Goal: Task Accomplishment & Management: Manage account settings

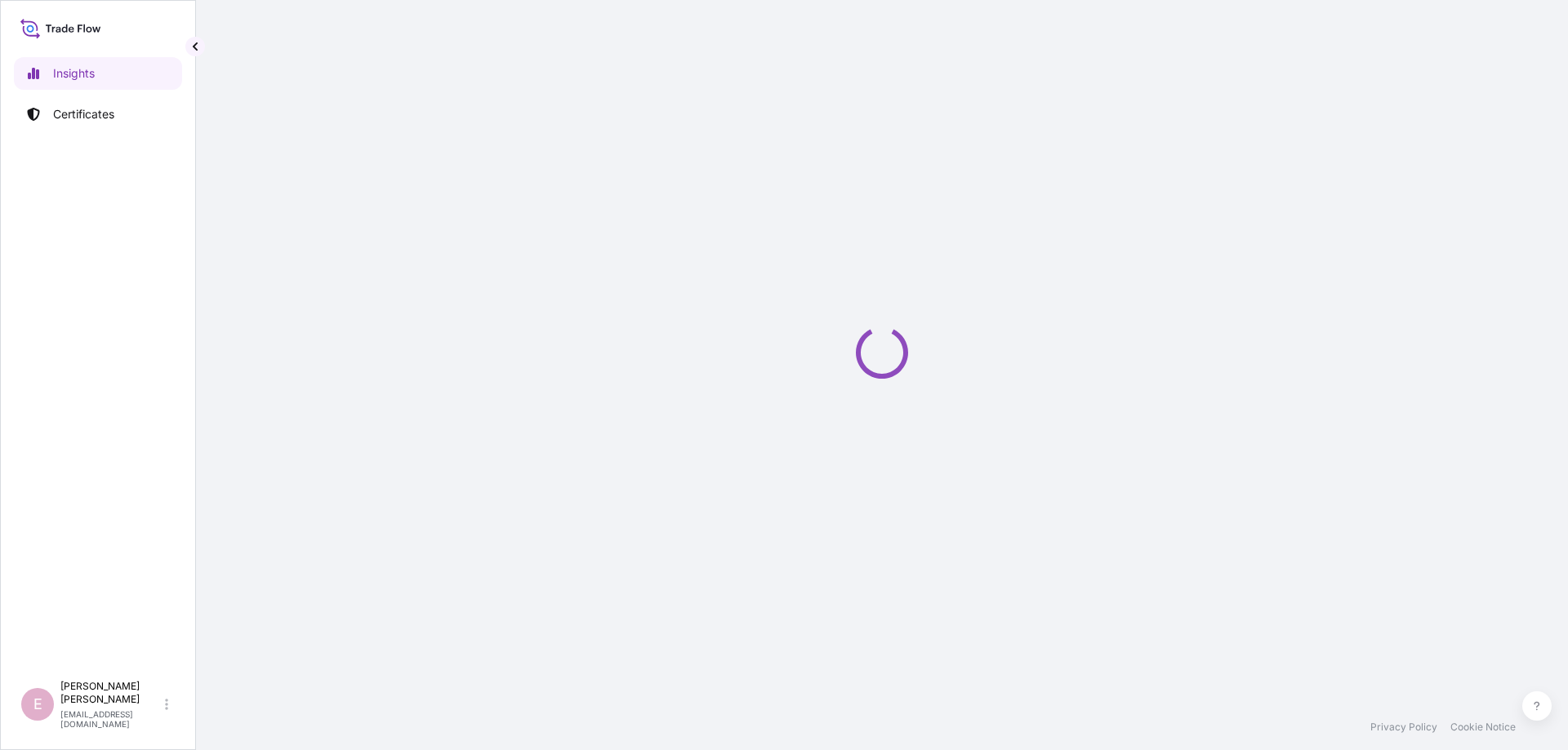
select select "2025"
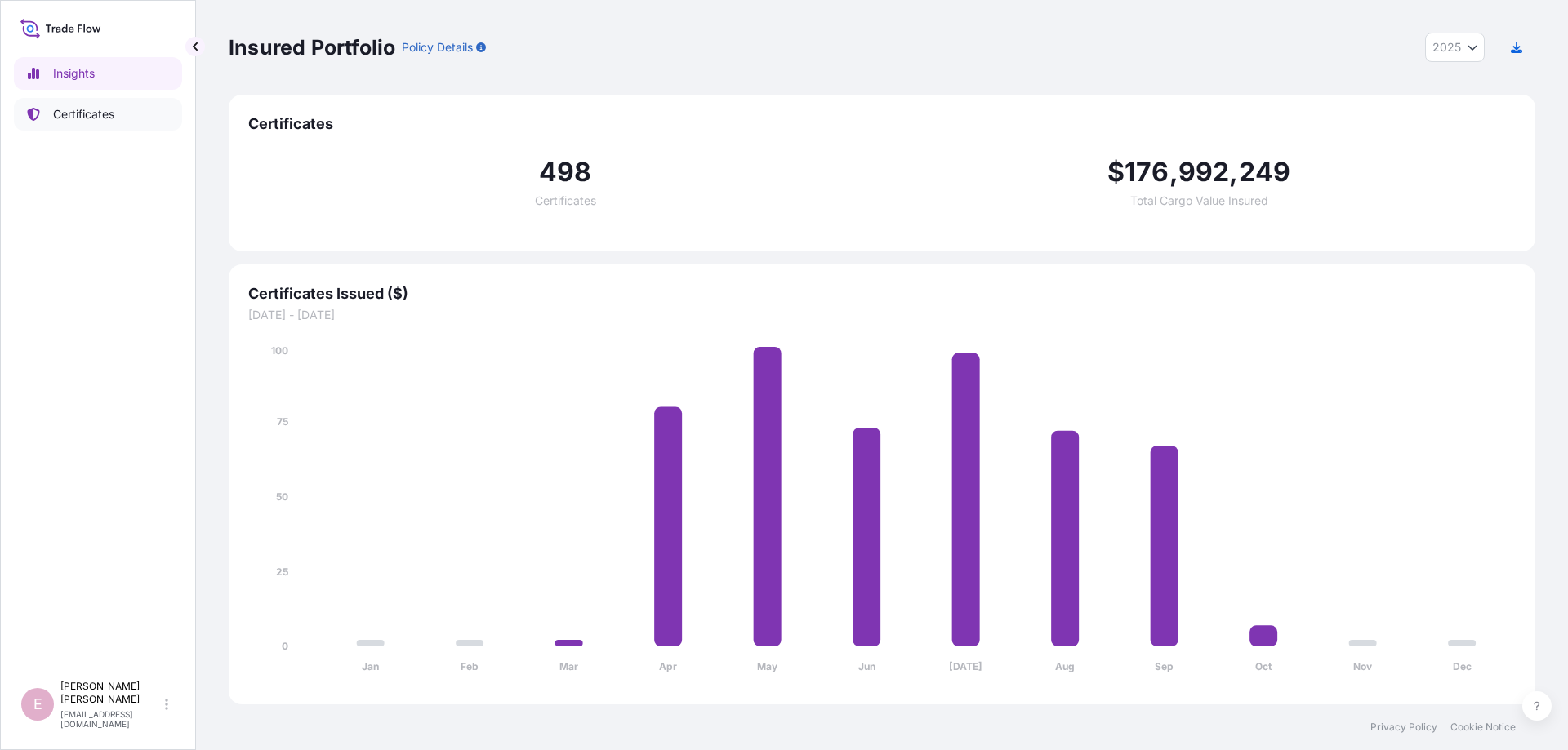
click at [64, 115] on p "Certificates" at bounding box center [84, 114] width 61 height 16
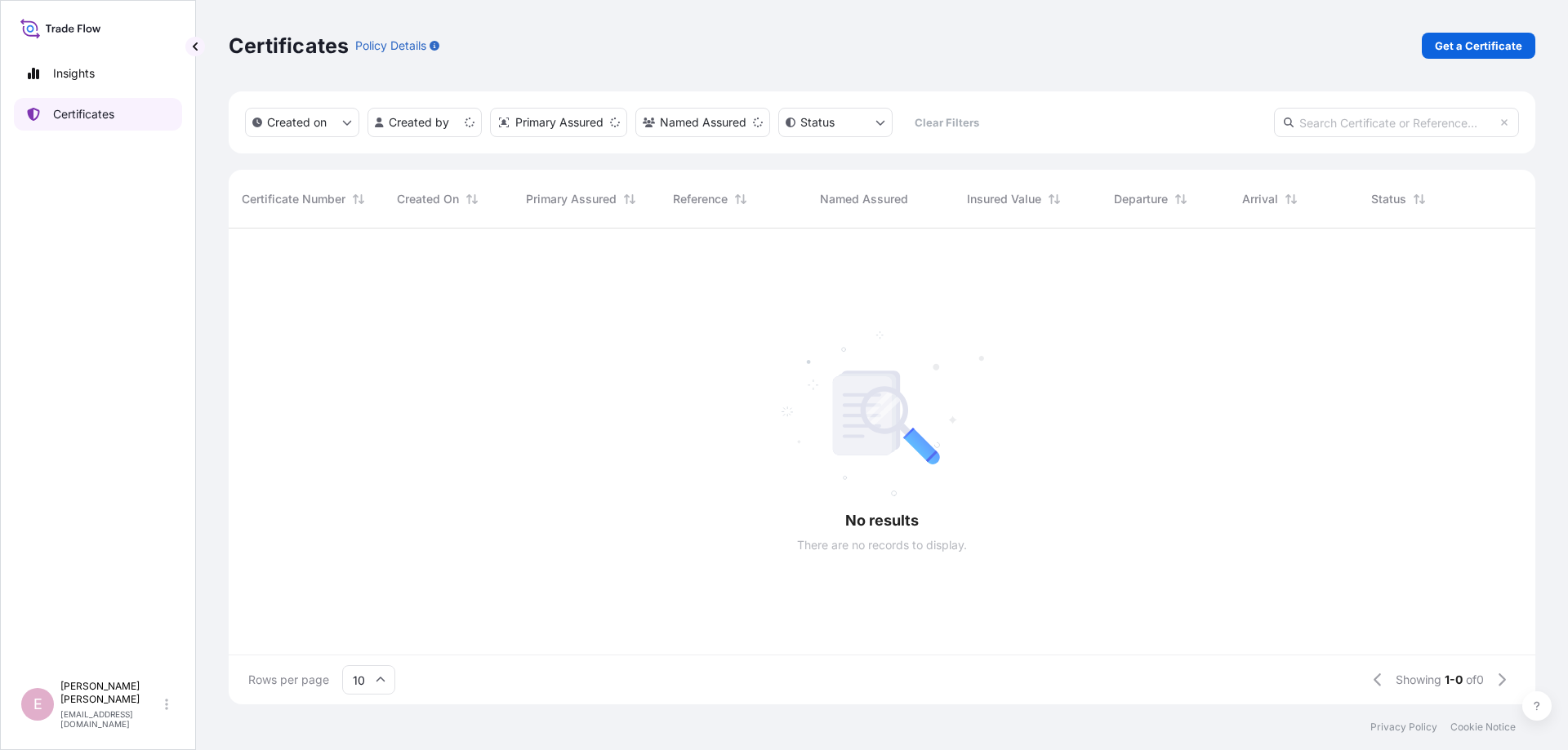
scroll to position [485, 1306]
click at [1354, 120] on input "text" at bounding box center [1396, 122] width 245 height 30
paste input "[PHONE_NUMBER]"
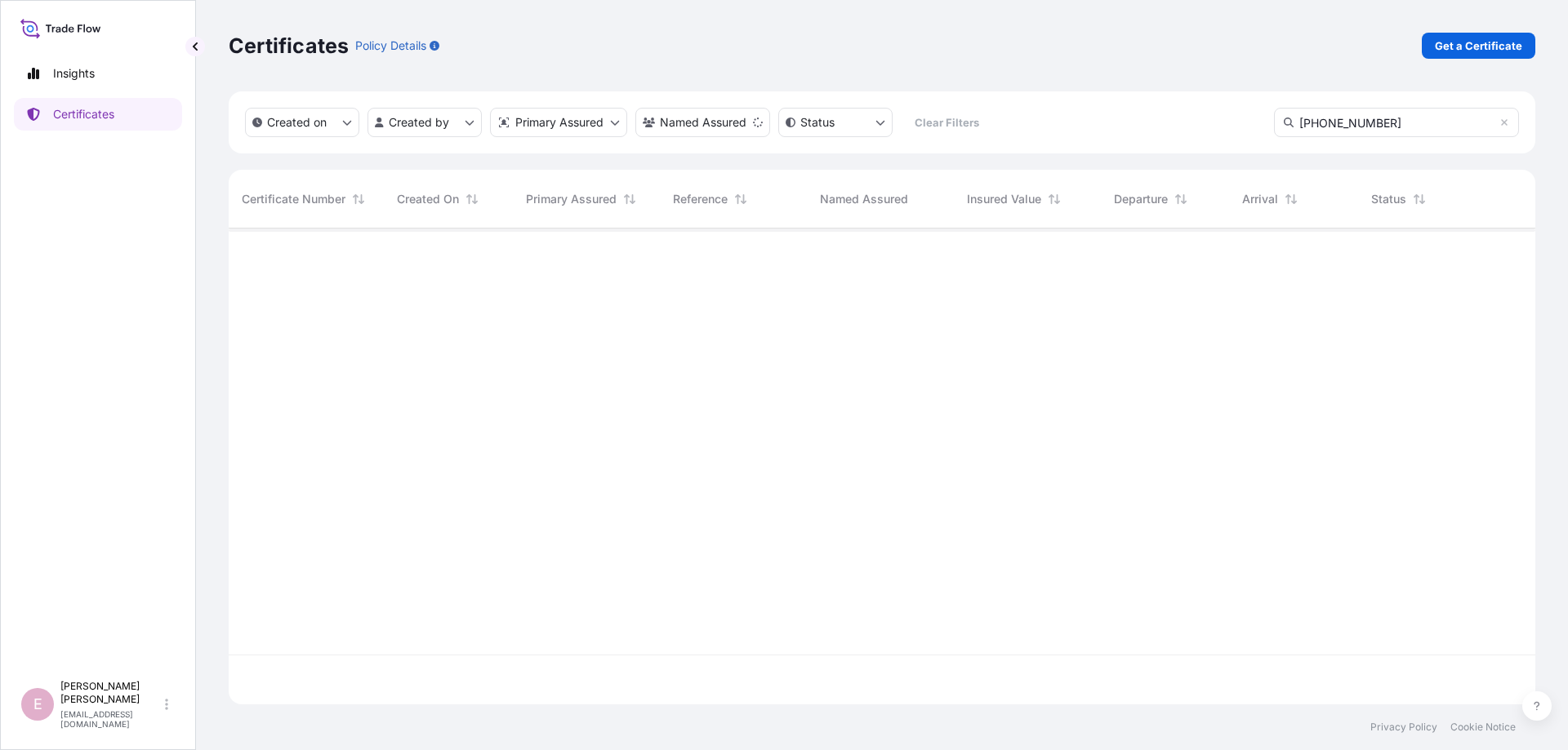
type input "[PHONE_NUMBER]"
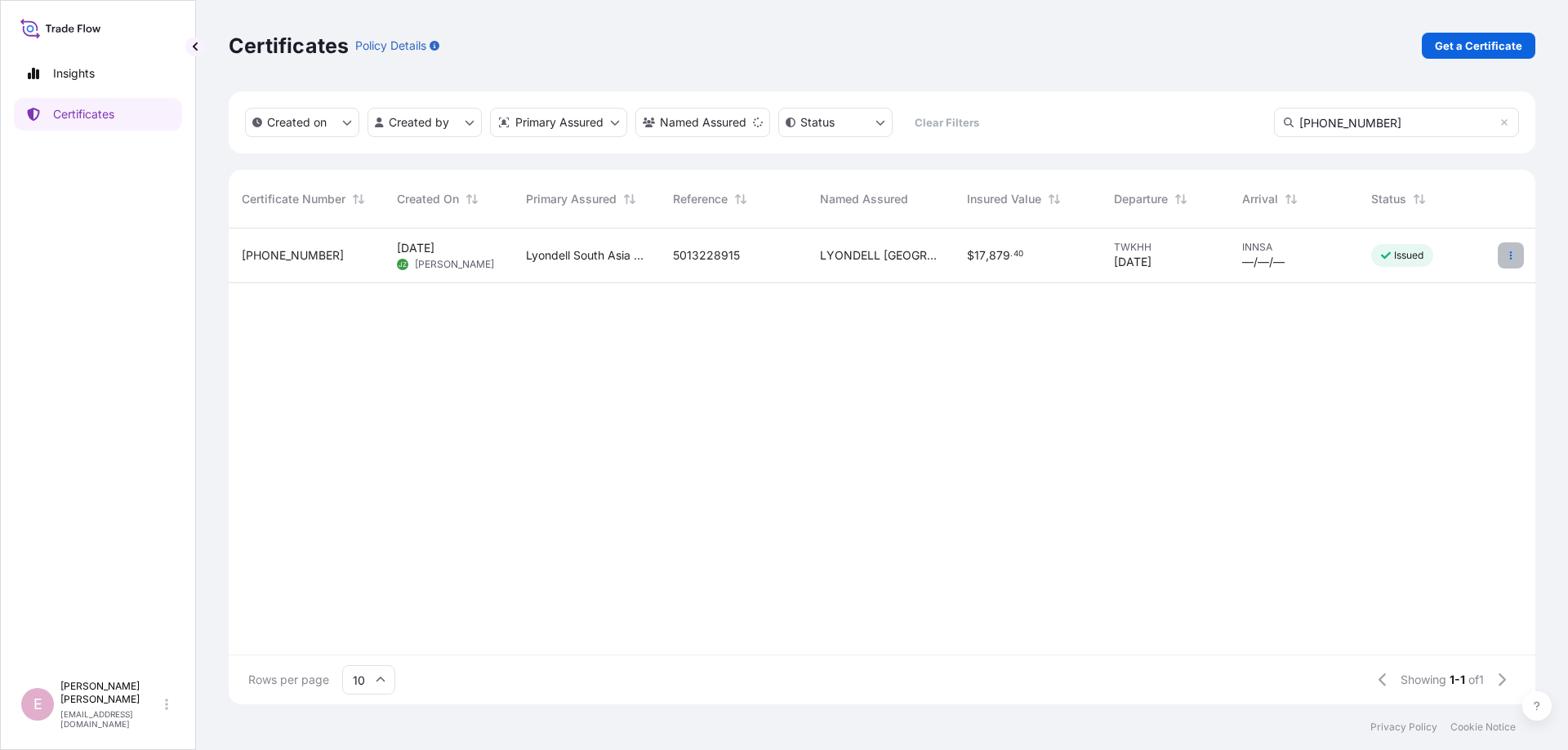
click at [1510, 258] on icon "button" at bounding box center [1510, 256] width 3 height 8
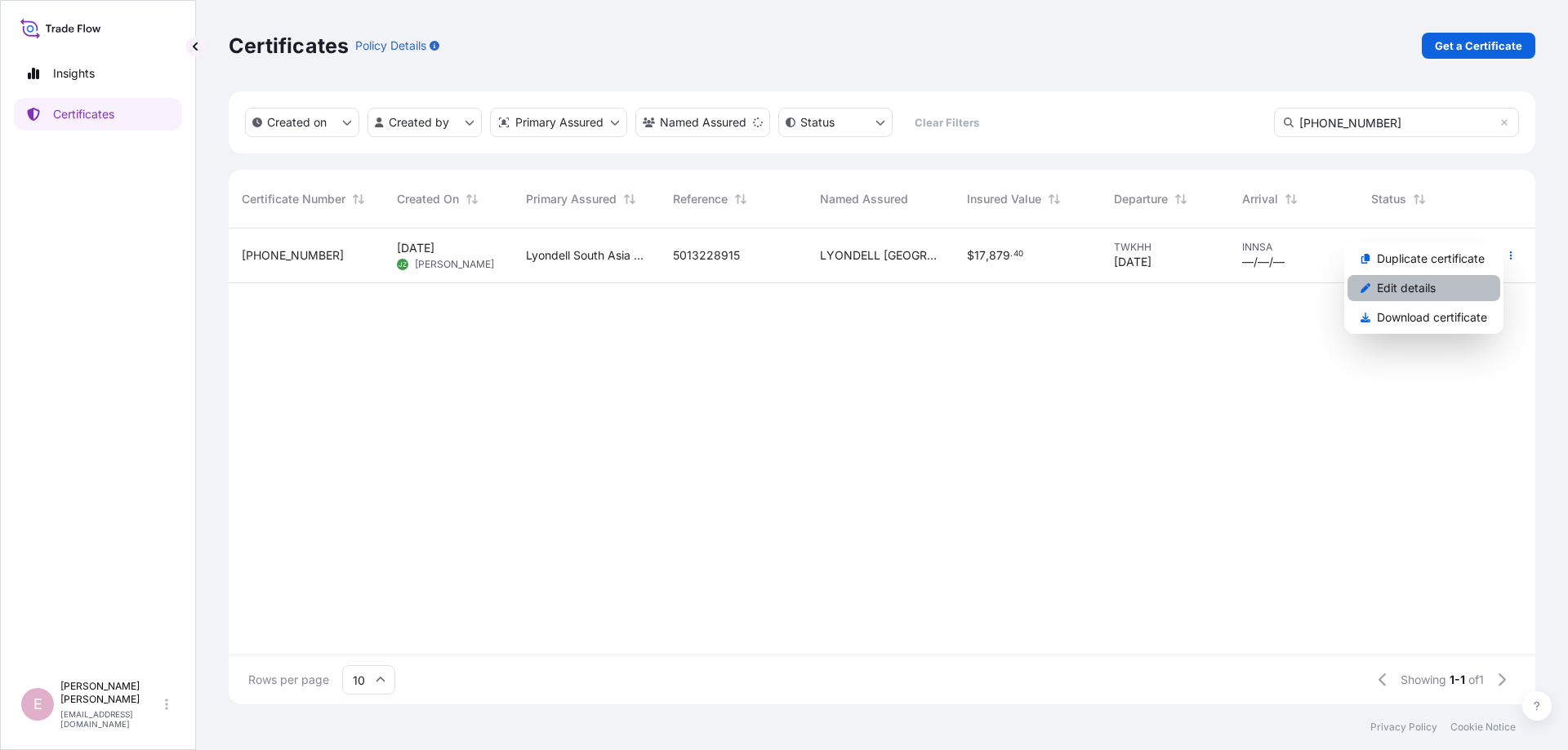
click at [1398, 286] on p "Edit details" at bounding box center [1405, 287] width 58 height 16
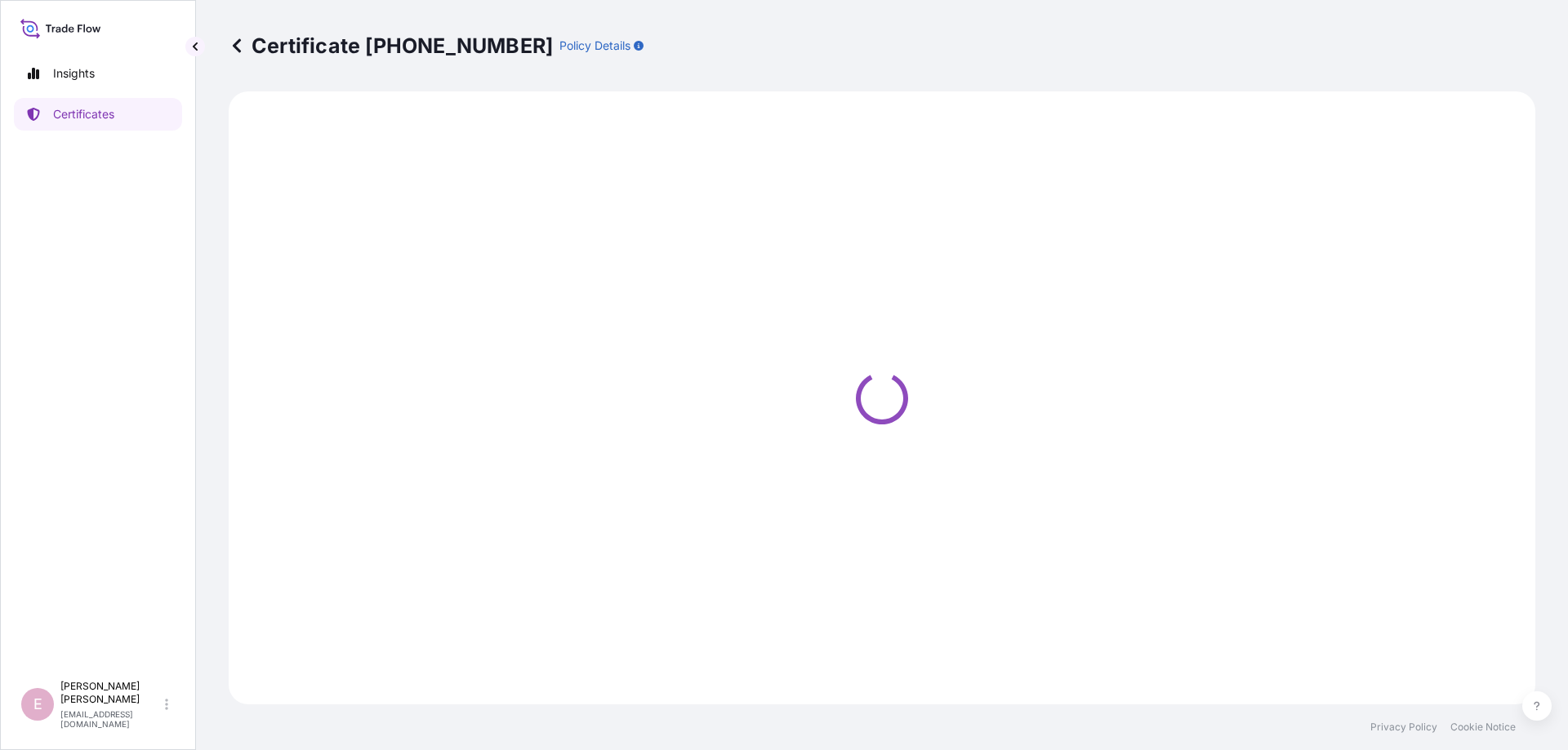
select select "Sea"
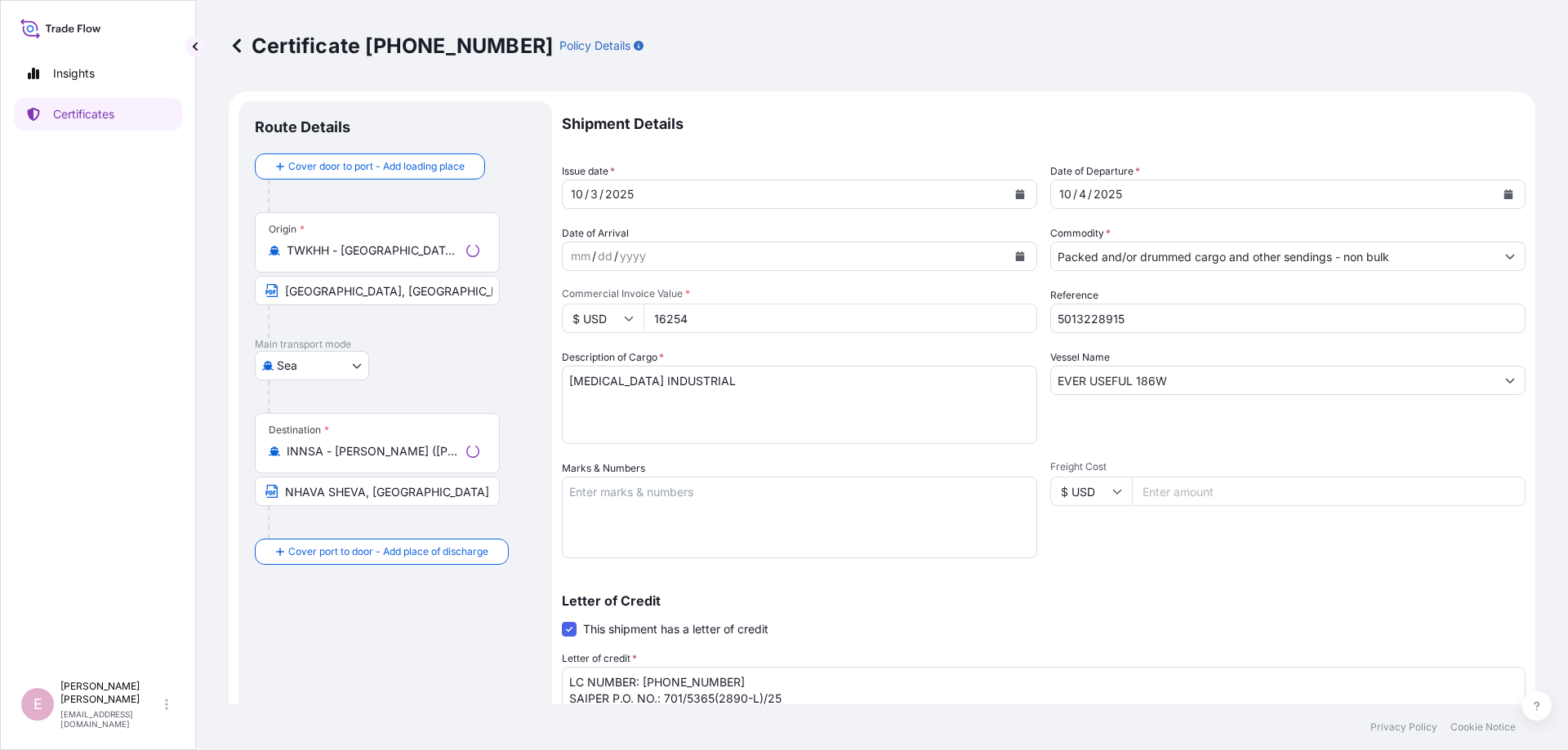
select select "32022"
click at [1015, 193] on icon "Calendar" at bounding box center [1020, 194] width 10 height 10
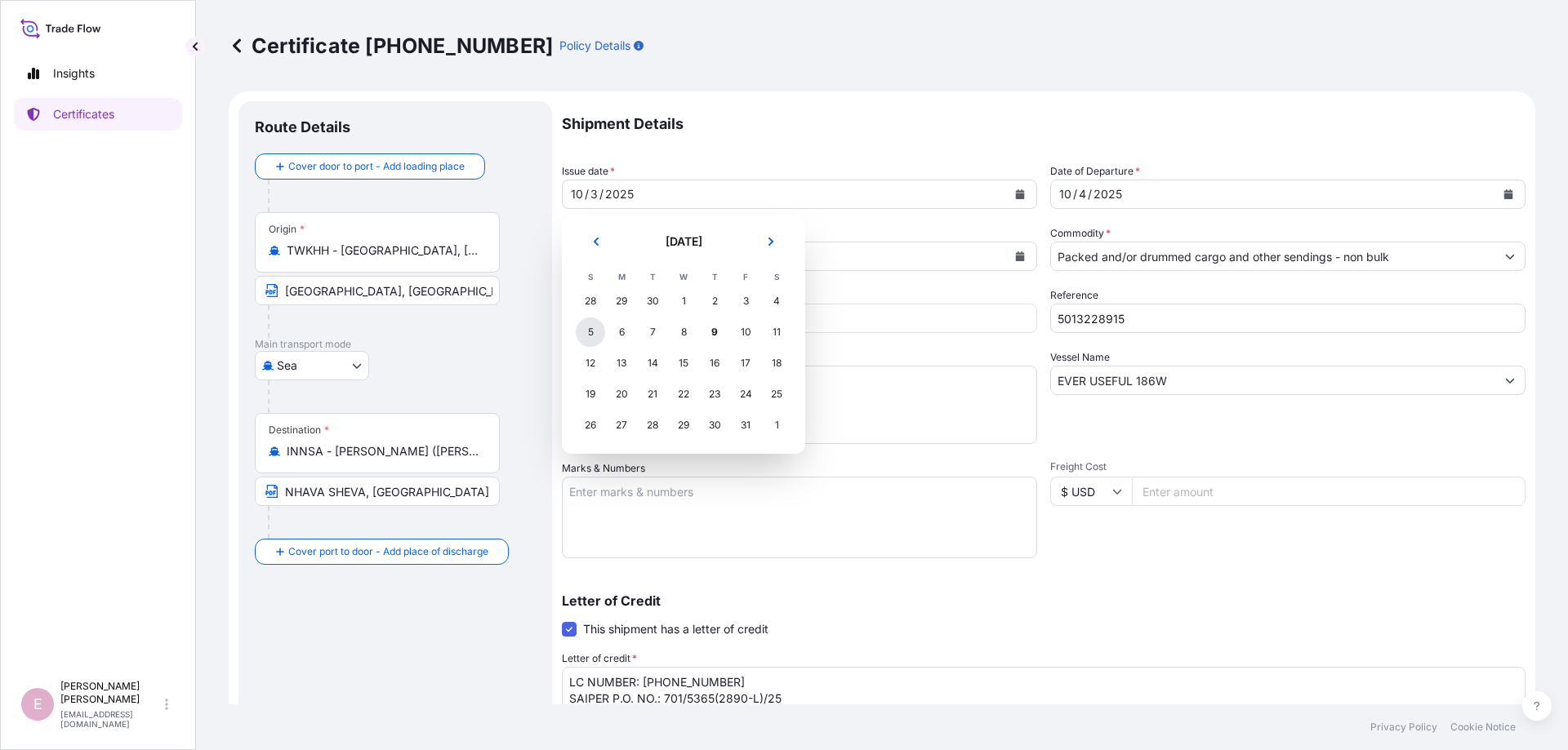
click at [588, 328] on div "5" at bounding box center [590, 332] width 30 height 30
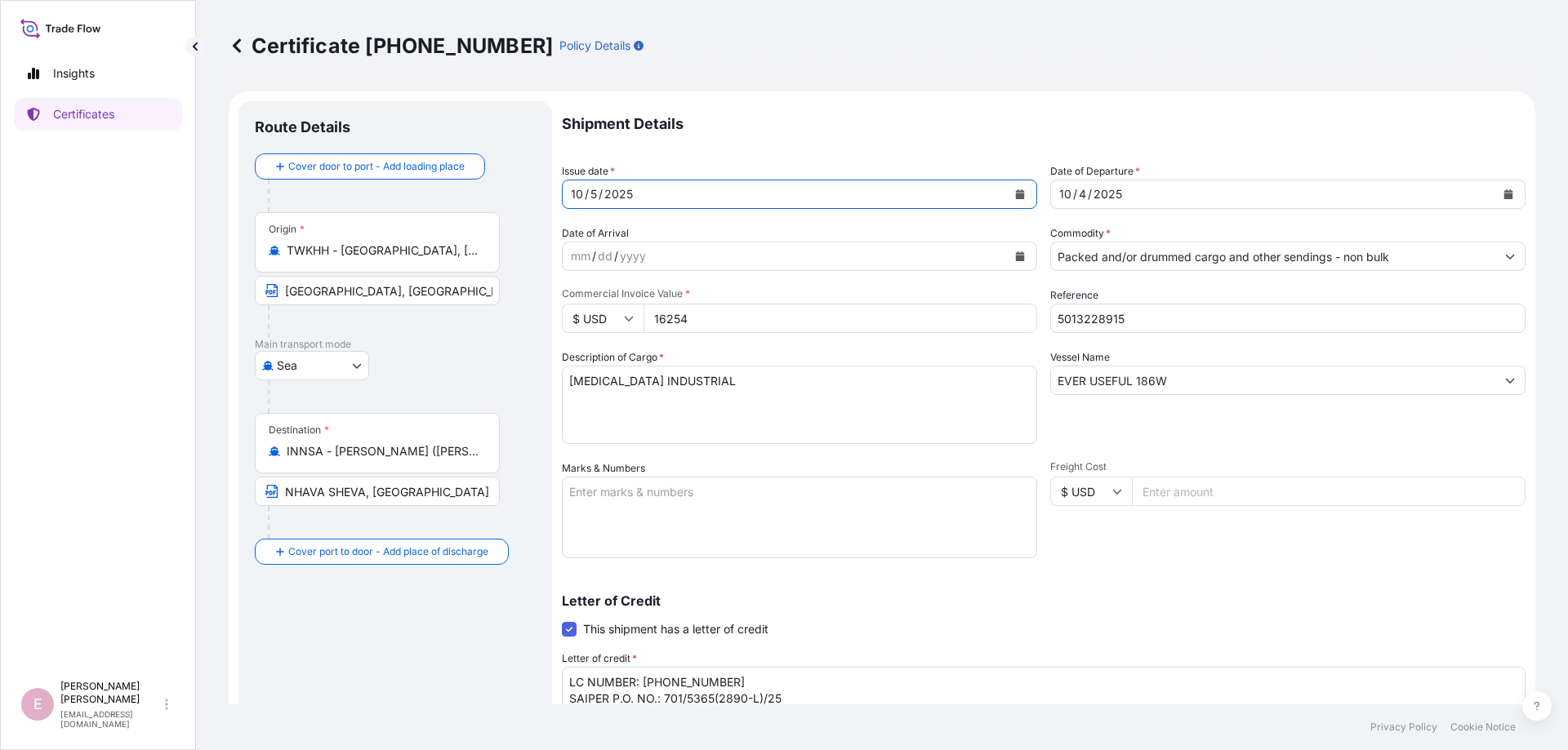
click at [1510, 197] on icon "Calendar" at bounding box center [1508, 194] width 9 height 10
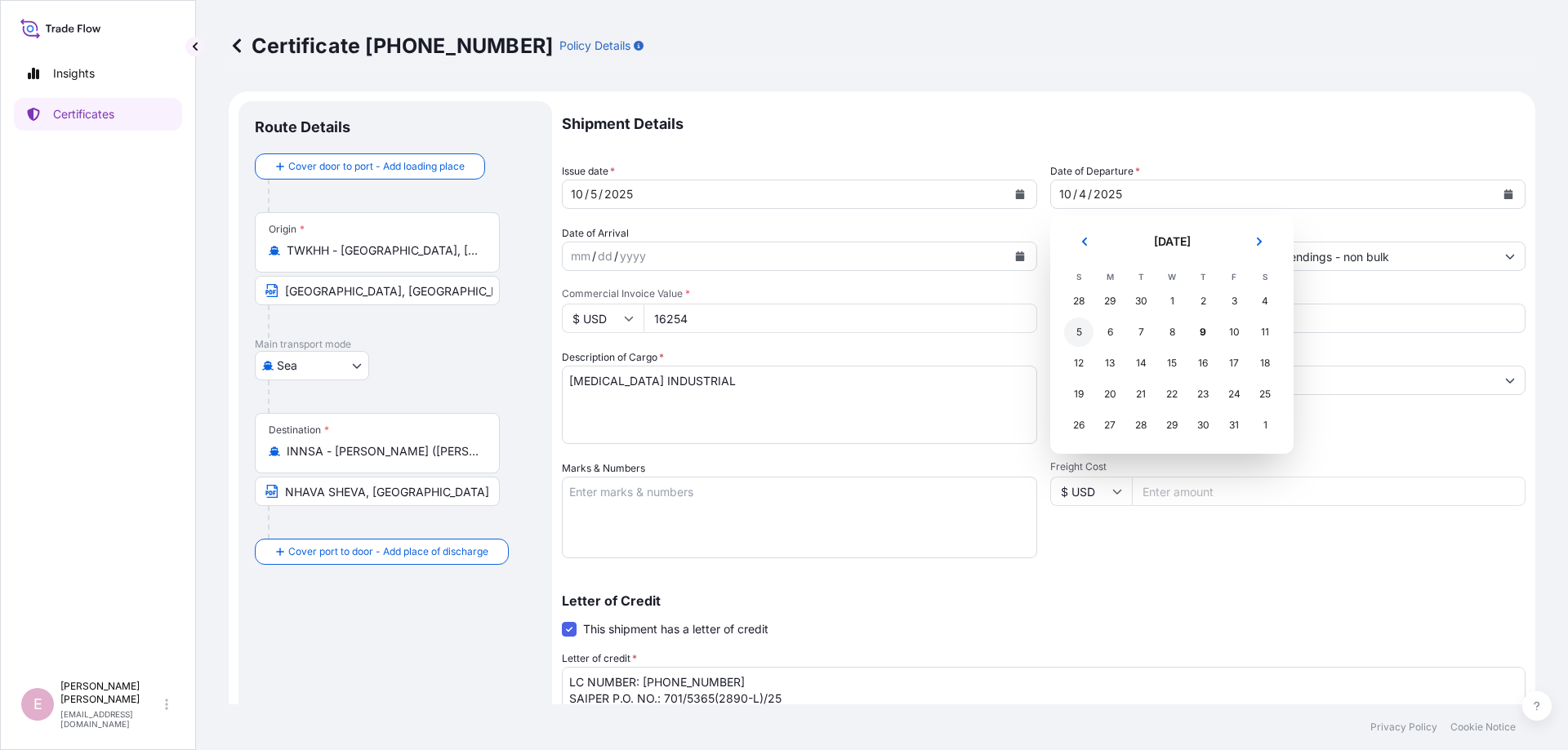
click at [1080, 327] on div "5" at bounding box center [1078, 332] width 30 height 30
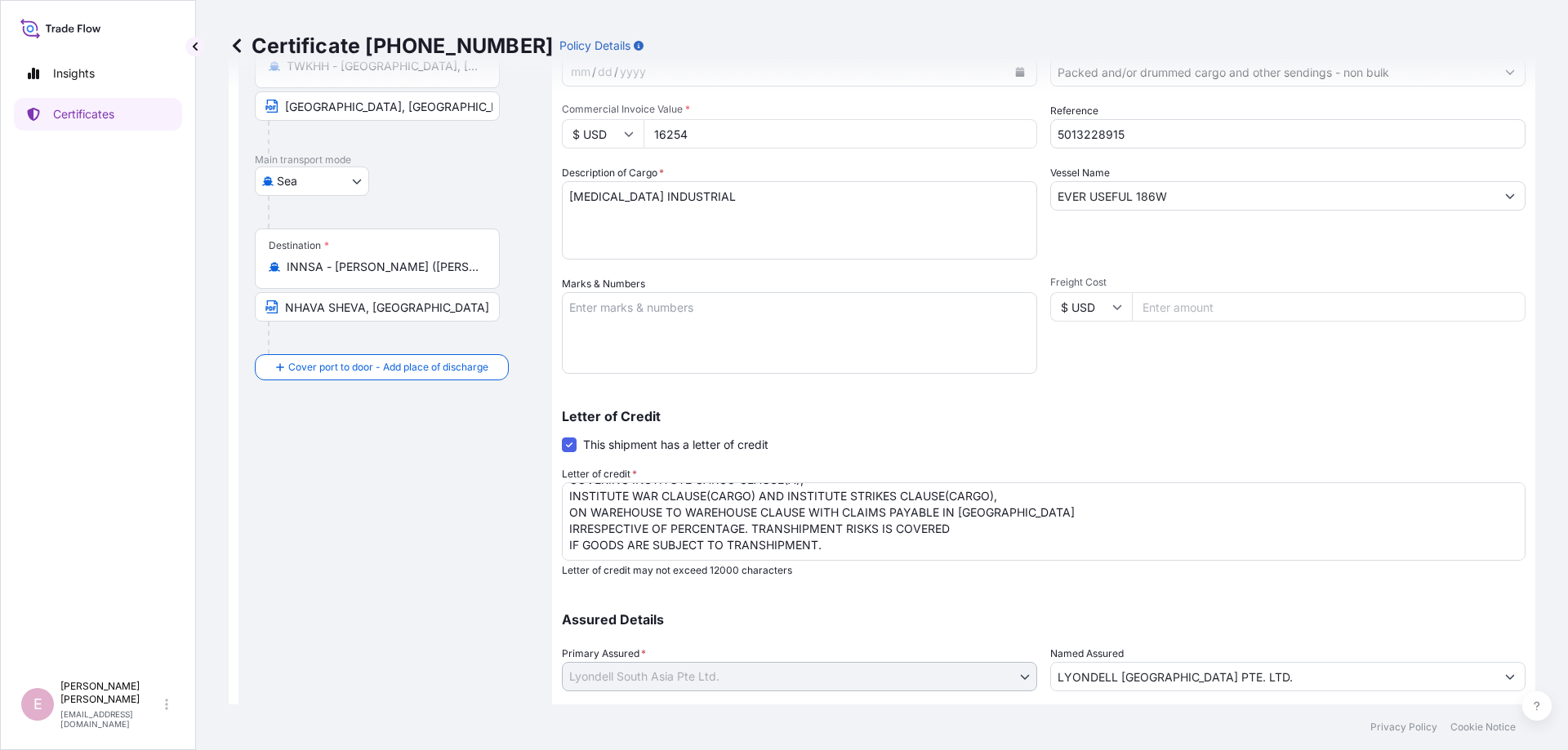
scroll to position [282, 0]
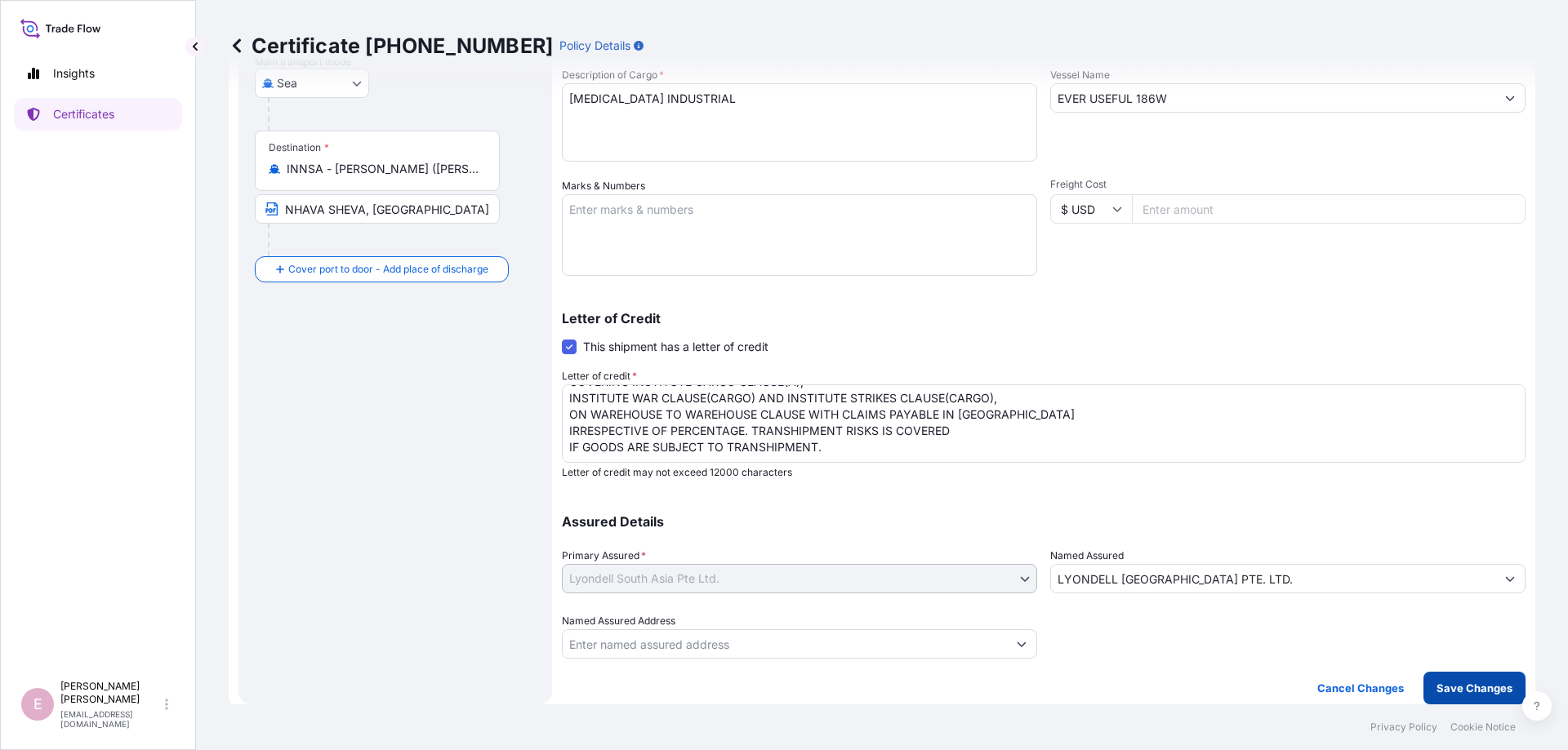
click at [1469, 693] on p "Save Changes" at bounding box center [1474, 687] width 76 height 16
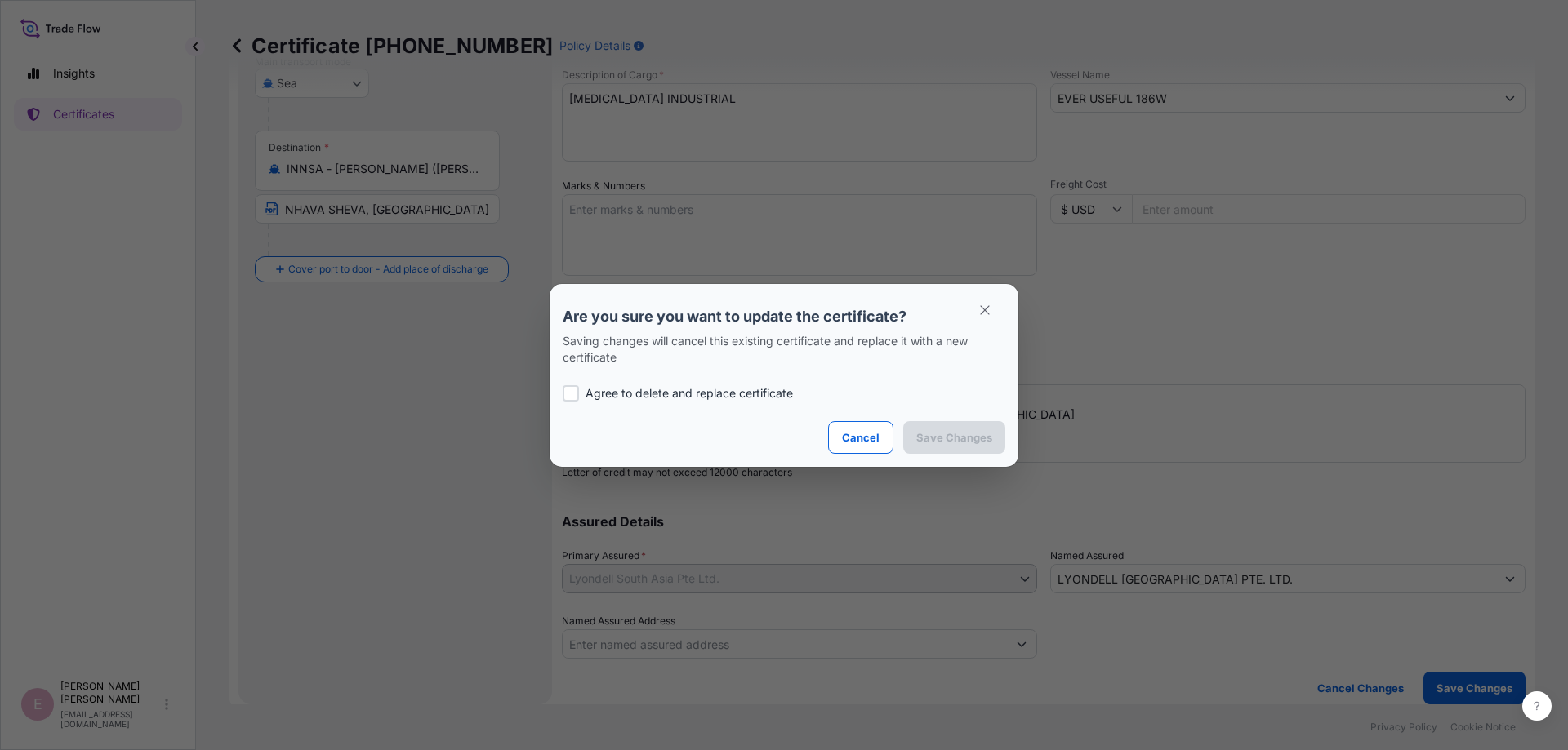
click at [569, 393] on div at bounding box center [570, 393] width 16 height 16
checkbox input "true"
click at [936, 445] on p "Save Changes" at bounding box center [954, 437] width 76 height 16
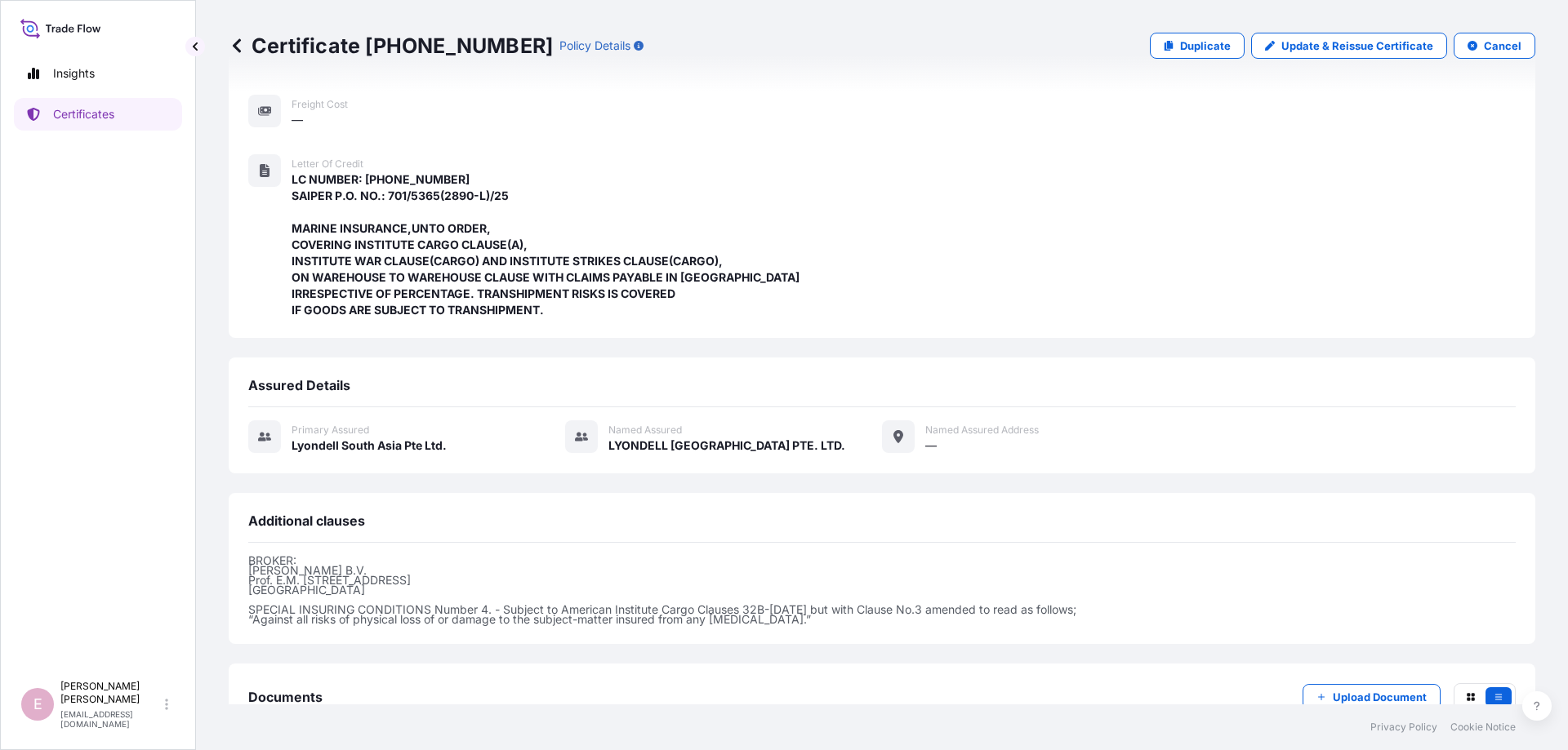
scroll to position [387, 0]
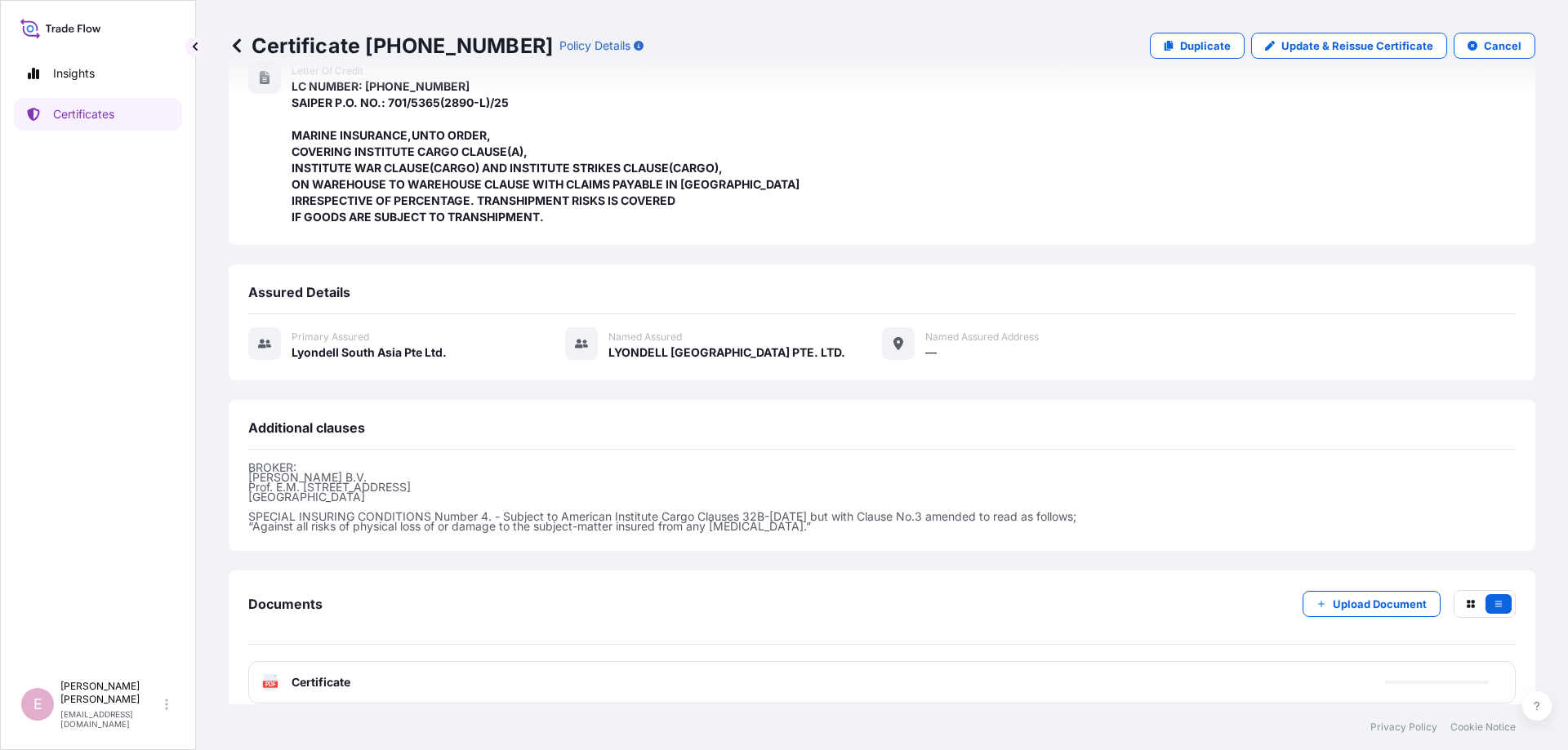
click at [270, 681] on text "PDF" at bounding box center [270, 684] width 11 height 6
click at [275, 681] on text "PDF" at bounding box center [270, 684] width 11 height 6
